Goal: Task Accomplishment & Management: Use online tool/utility

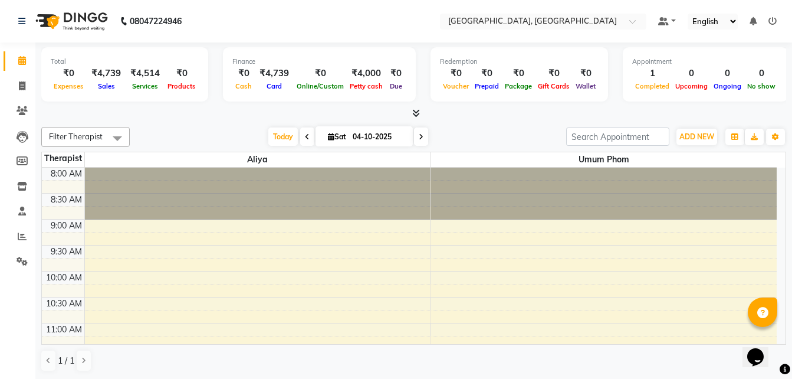
scroll to position [177, 0]
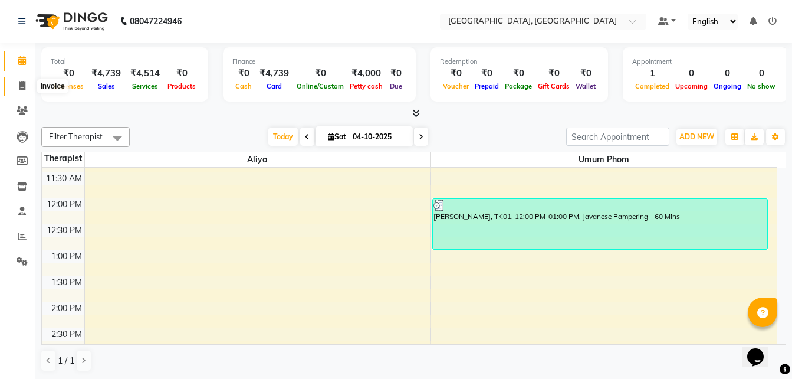
click at [22, 84] on icon at bounding box center [22, 85] width 6 height 9
select select "service"
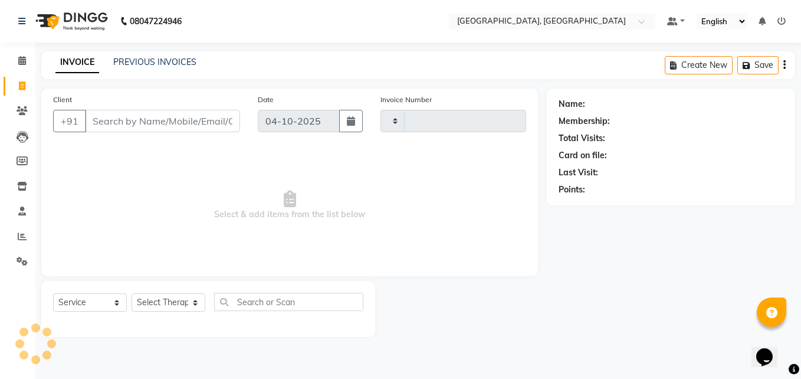
type input "0009"
select select "8928"
click at [152, 301] on select "Select Therapist [PERSON_NAME] Umum Phom" at bounding box center [169, 302] width 74 height 18
select select "90228"
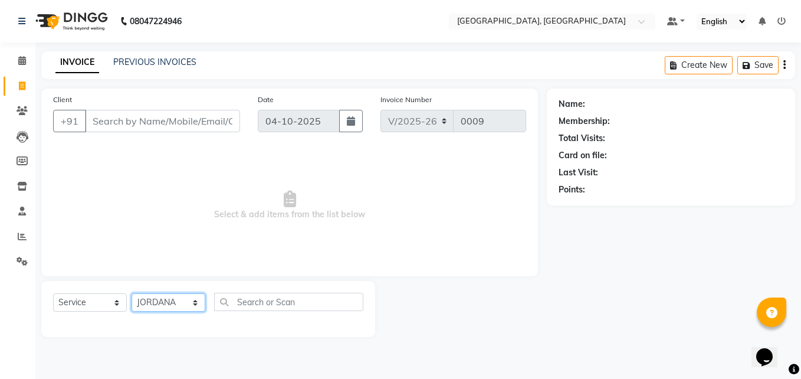
click at [132, 293] on select "Select Therapist [PERSON_NAME] Umum Phom" at bounding box center [169, 302] width 74 height 18
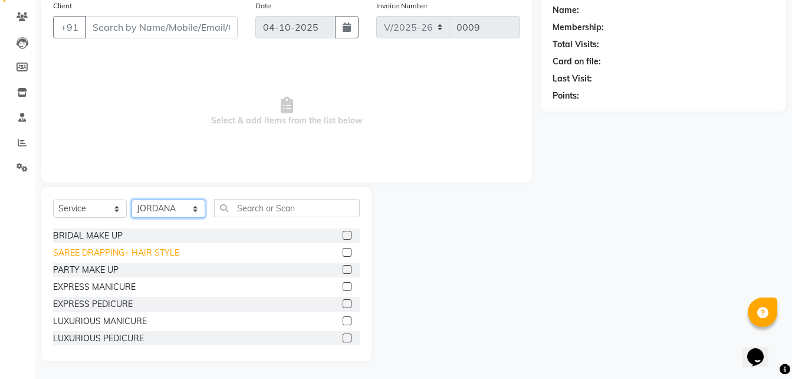
scroll to position [1239, 0]
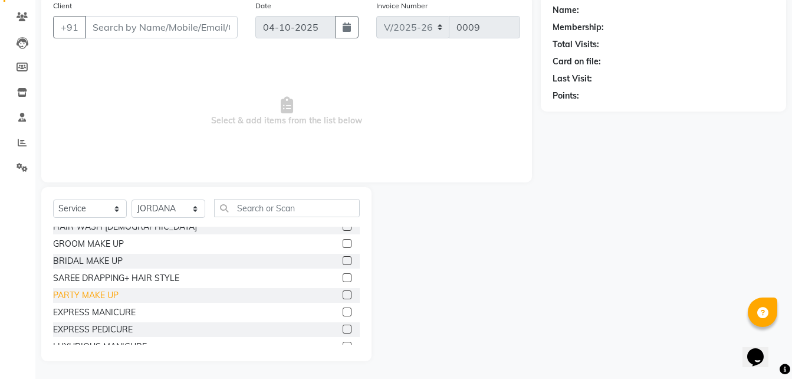
click at [100, 300] on div "PARTY MAKE UP" at bounding box center [85, 295] width 65 height 12
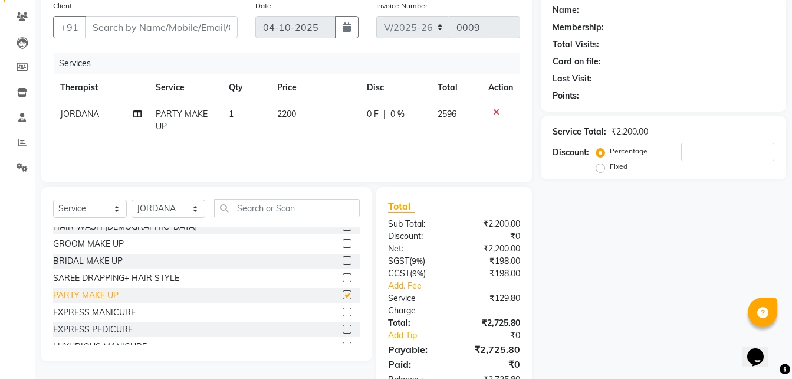
checkbox input "false"
click at [135, 284] on div "SAREE DRAPPING+ HAIR STYLE" at bounding box center [116, 278] width 126 height 12
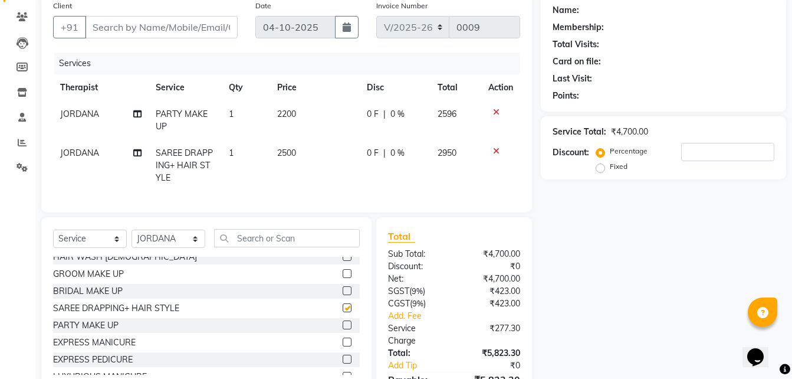
checkbox input "false"
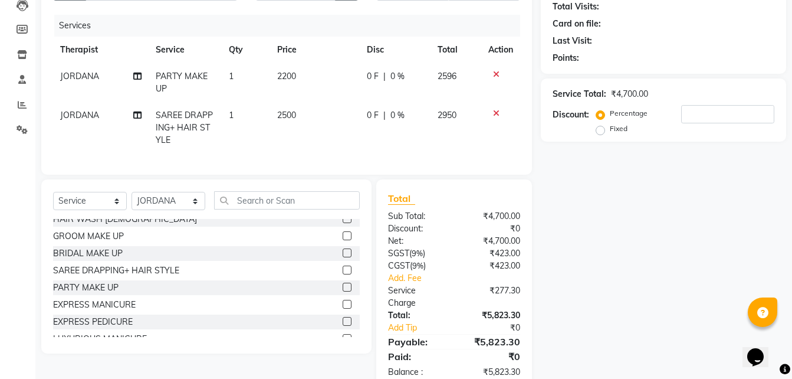
scroll to position [153, 0]
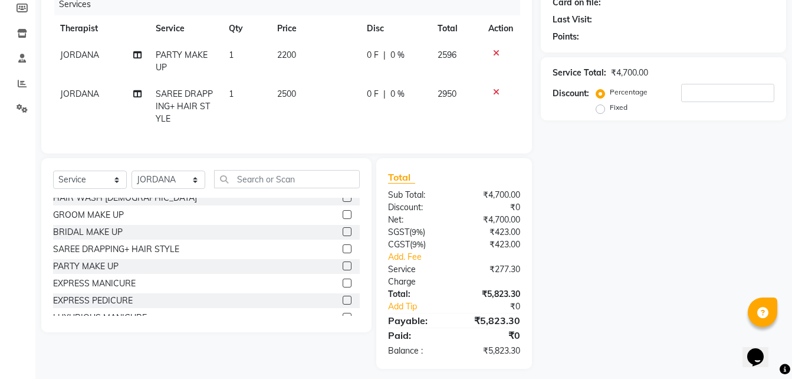
click at [497, 95] on icon at bounding box center [496, 92] width 6 height 8
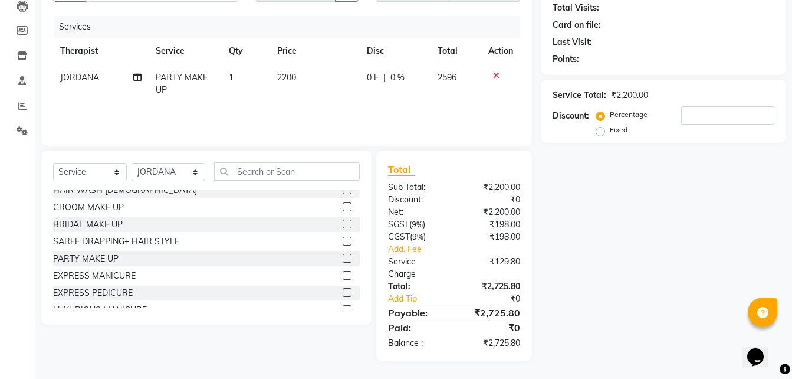
click at [498, 76] on icon at bounding box center [496, 75] width 6 height 8
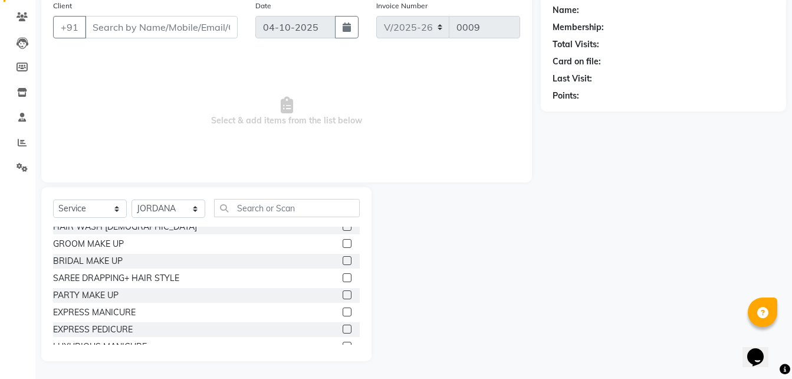
scroll to position [94, 0]
click at [70, 267] on div "BRIDAL MAKE UP" at bounding box center [88, 261] width 70 height 12
checkbox input "false"
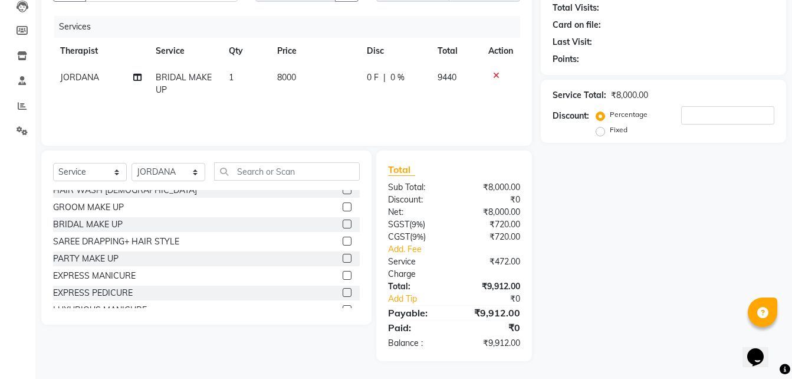
click at [497, 75] on icon at bounding box center [496, 75] width 6 height 8
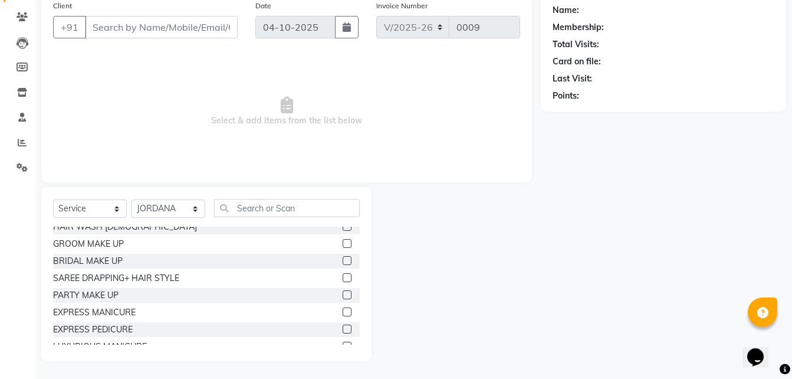
scroll to position [94, 0]
click at [86, 250] on div "GROOM MAKE UP" at bounding box center [88, 244] width 71 height 12
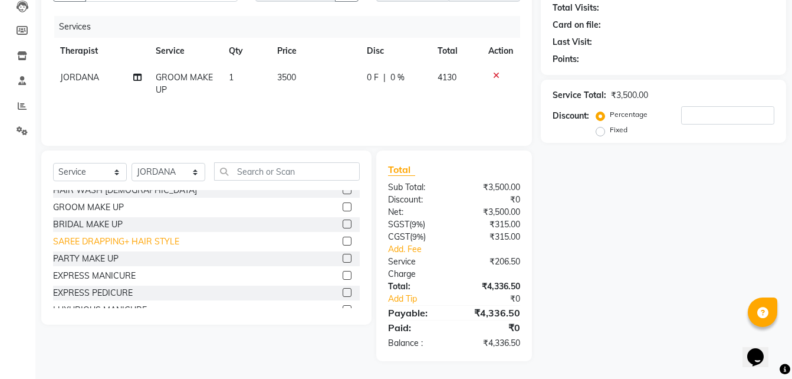
checkbox input "false"
click at [494, 74] on icon at bounding box center [496, 75] width 6 height 8
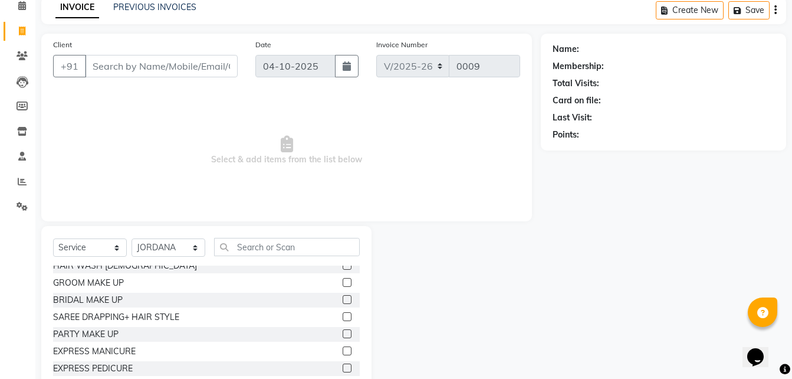
scroll to position [0, 0]
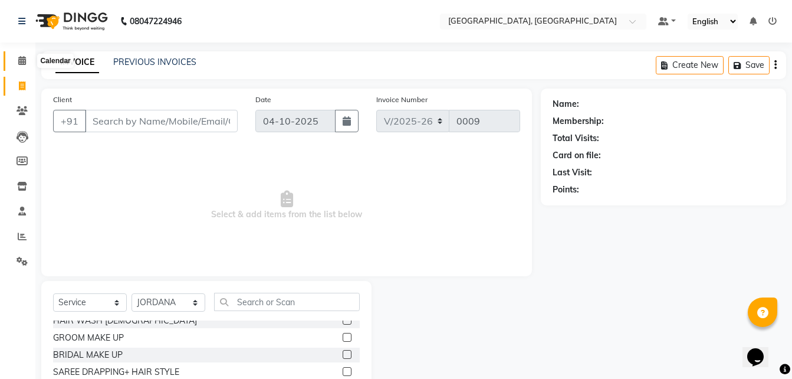
click at [21, 63] on icon at bounding box center [22, 60] width 8 height 9
